Goal: Navigation & Orientation: Find specific page/section

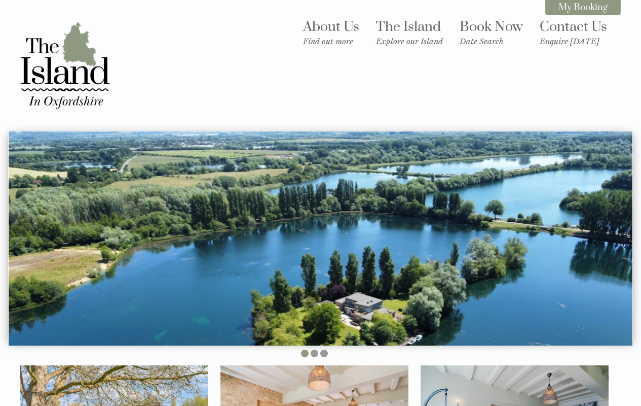
drag, startPoint x: 421, startPoint y: 235, endPoint x: 444, endPoint y: 170, distance: 69.3
click at [445, 170] on img at bounding box center [321, 238] width 624 height 214
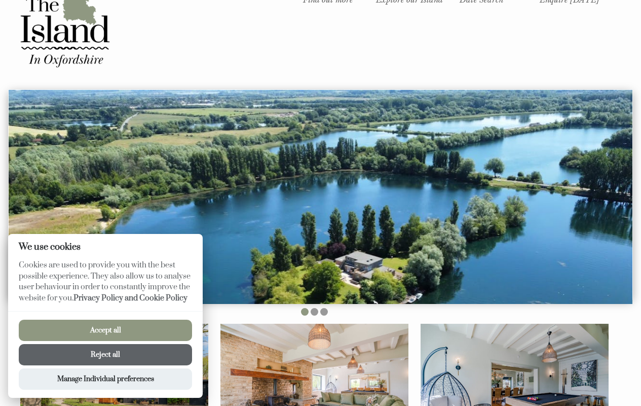
scroll to position [67, 0]
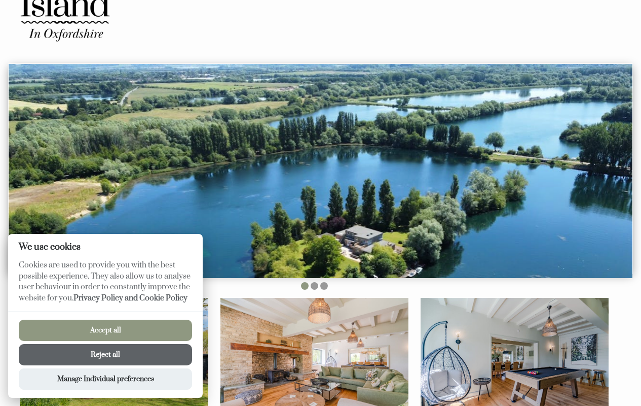
click at [117, 324] on button "Accept all" at bounding box center [105, 329] width 173 height 21
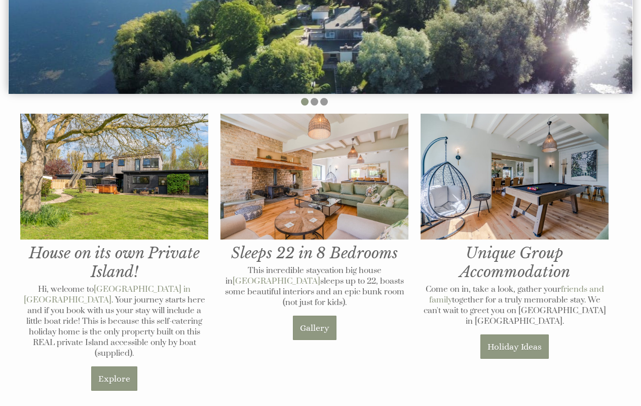
scroll to position [253, 0]
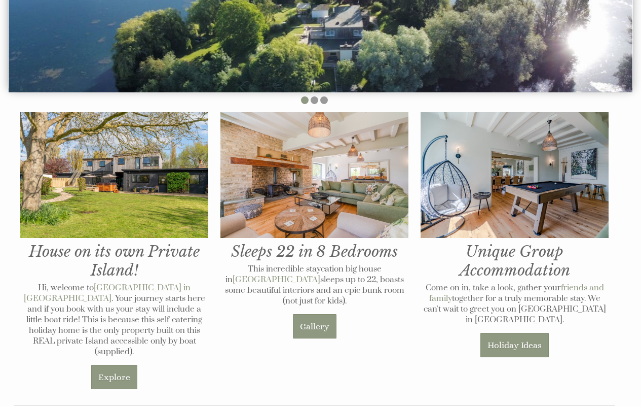
click at [128, 196] on img at bounding box center [114, 174] width 188 height 125
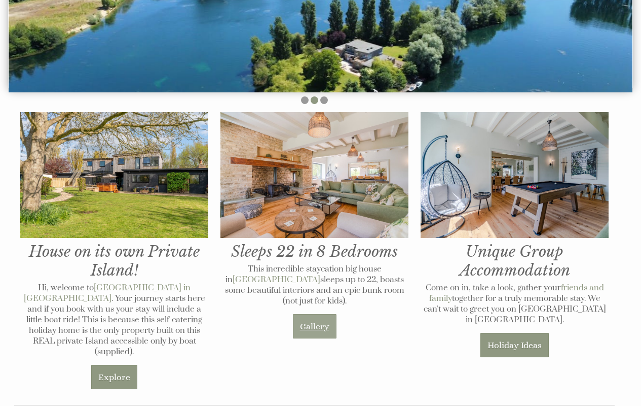
click at [308, 319] on link "Gallery" at bounding box center [315, 326] width 44 height 24
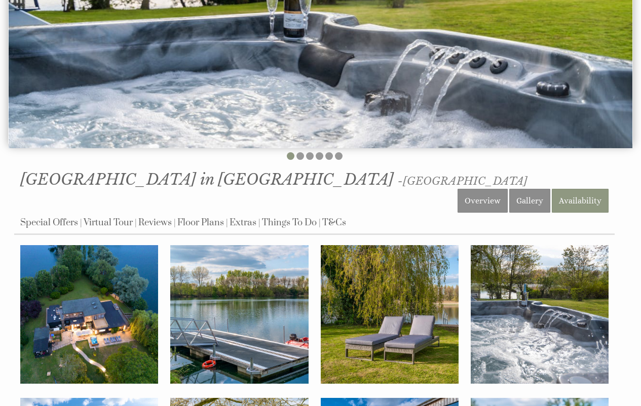
scroll to position [204, 0]
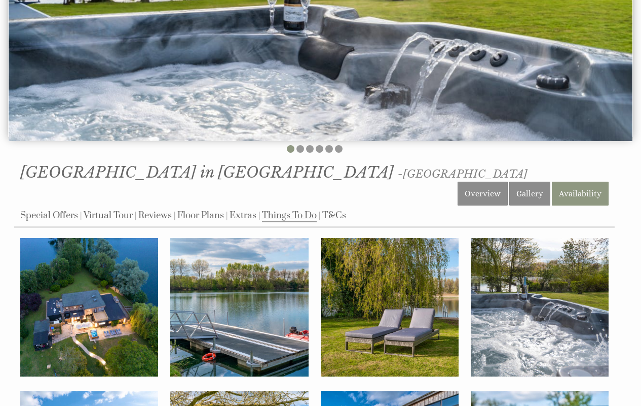
click at [290, 209] on link "Things To Do" at bounding box center [289, 215] width 55 height 13
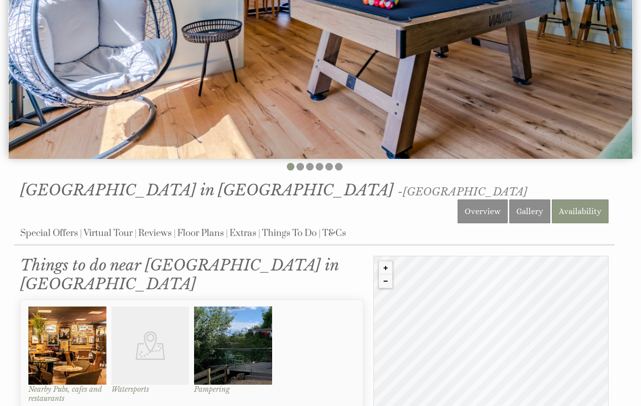
scroll to position [91, 0]
